Goal: Find contact information: Find contact information

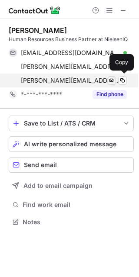
scroll to position [216, 139]
click at [123, 81] on span at bounding box center [122, 80] width 7 height 7
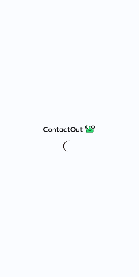
drag, startPoint x: 120, startPoint y: 16, endPoint x: 122, endPoint y: 8, distance: 8.4
click at [121, 10] on div at bounding box center [69, 138] width 139 height 277
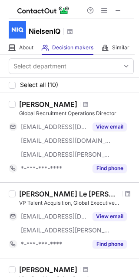
click at [123, 11] on button at bounding box center [118, 10] width 10 height 10
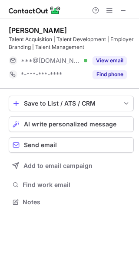
scroll to position [196, 139]
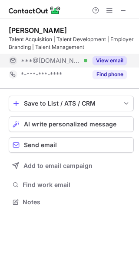
click at [100, 62] on button "View email" at bounding box center [109, 60] width 34 height 9
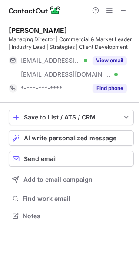
scroll to position [210, 139]
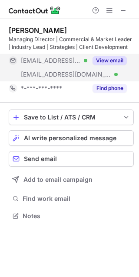
click at [107, 59] on button "View email" at bounding box center [109, 60] width 34 height 9
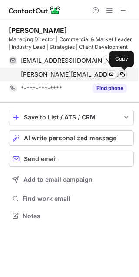
click at [121, 75] on span at bounding box center [122, 74] width 7 height 7
